Goal: Transaction & Acquisition: Purchase product/service

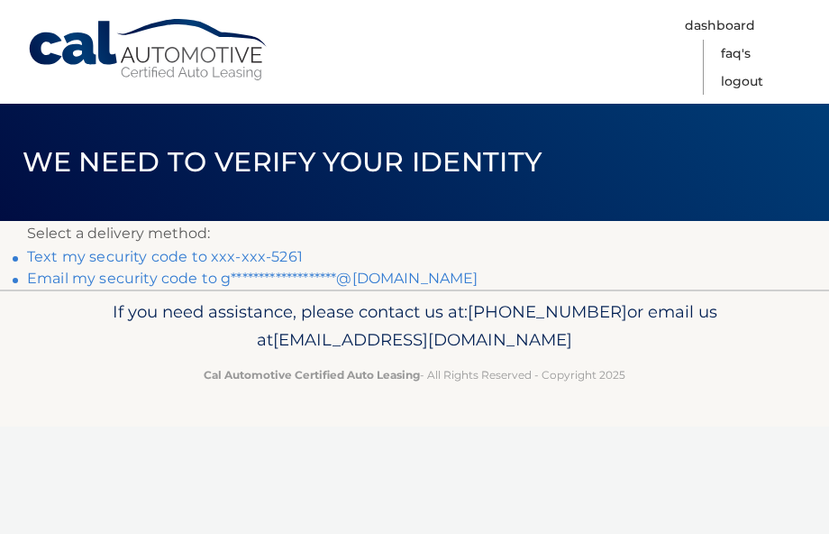
click at [115, 280] on link "**********" at bounding box center [253, 277] width 452 height 17
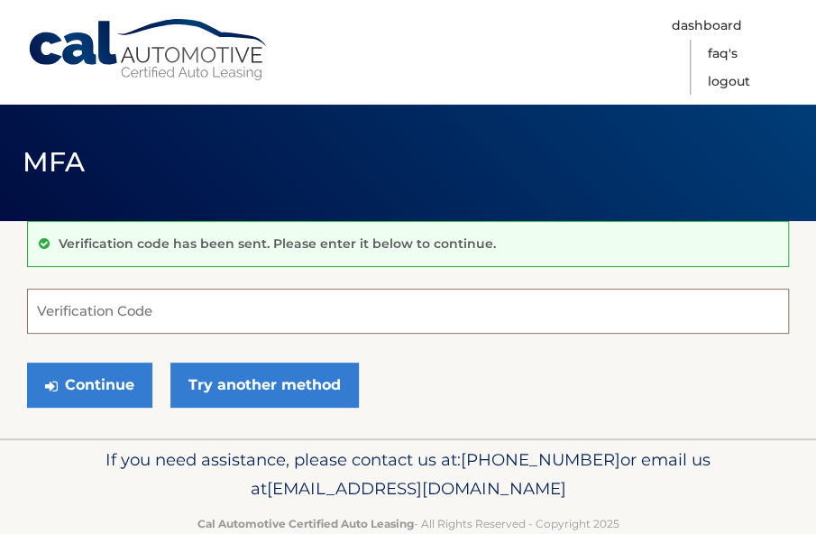
click at [122, 309] on input "Verification Code" at bounding box center [408, 310] width 762 height 45
paste input "397478"
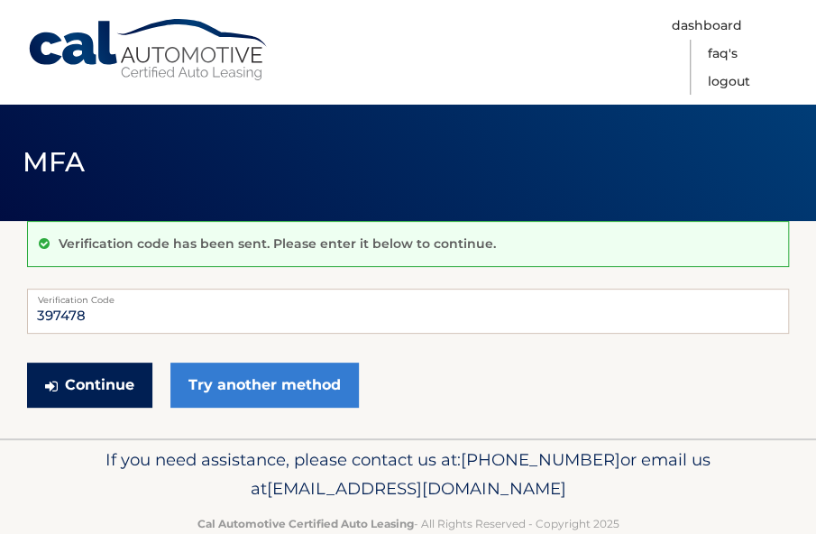
click at [85, 389] on button "Continue" at bounding box center [89, 384] width 125 height 45
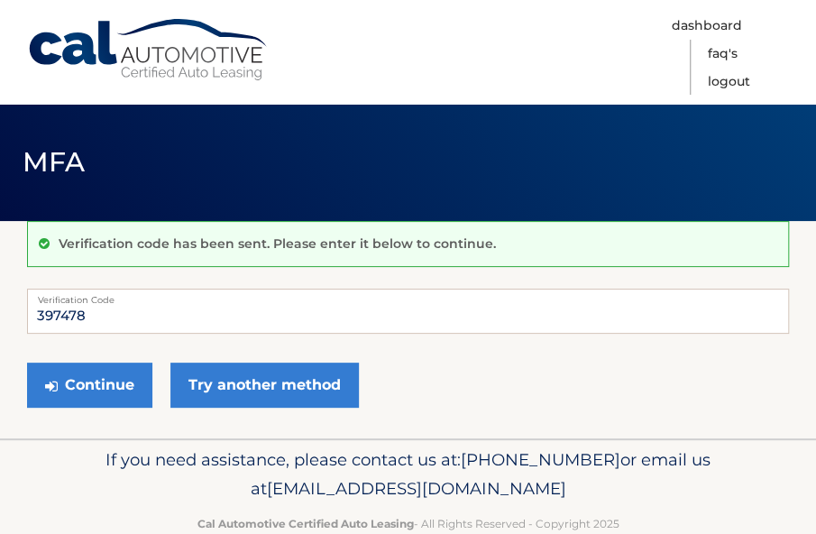
click at [128, 335] on form "397478 Verification Code Continue Try another method" at bounding box center [408, 352] width 762 height 128
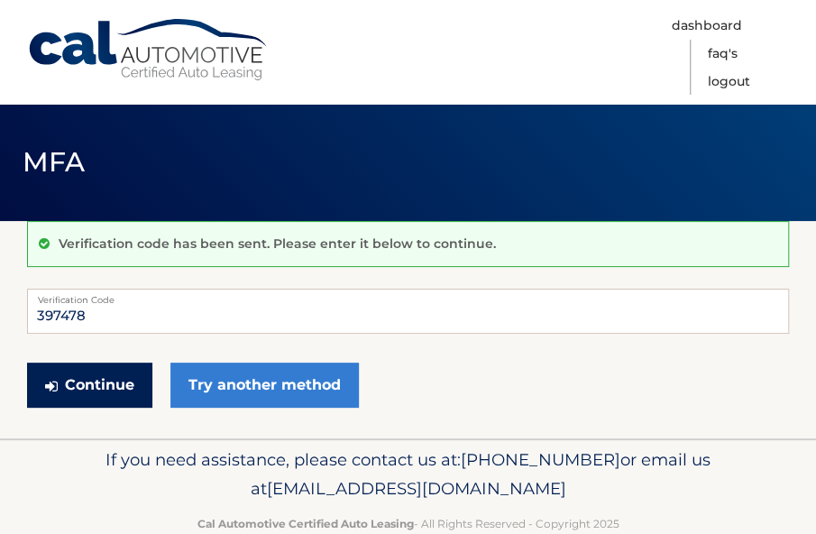
click at [93, 382] on button "Continue" at bounding box center [89, 384] width 125 height 45
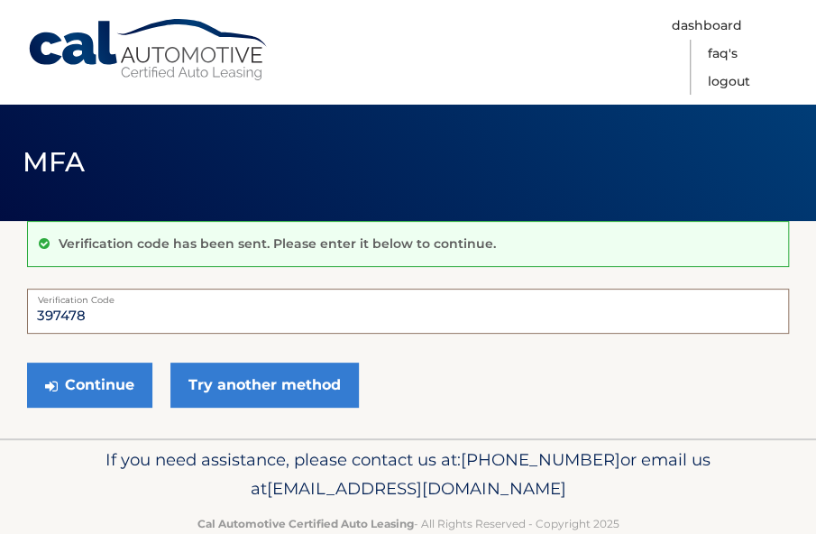
click at [306, 311] on input "397478" at bounding box center [408, 310] width 762 height 45
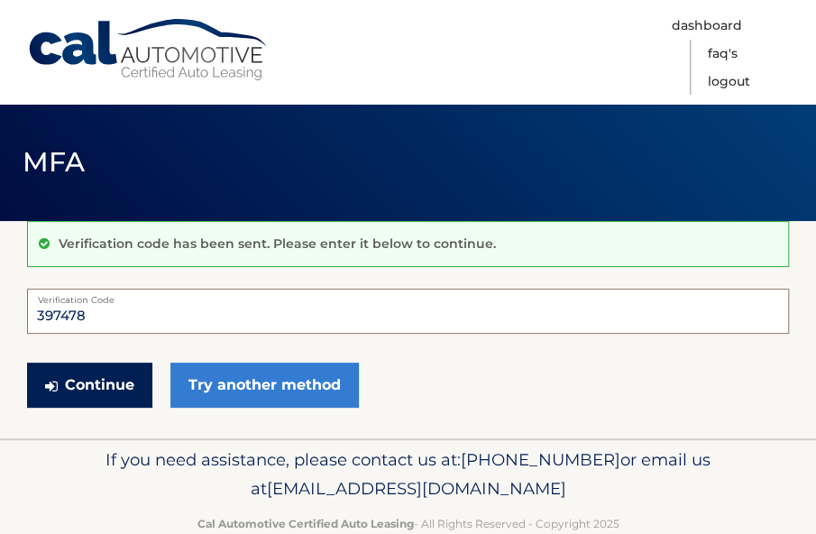
type input "397478"
click at [124, 389] on button "Continue" at bounding box center [89, 384] width 125 height 45
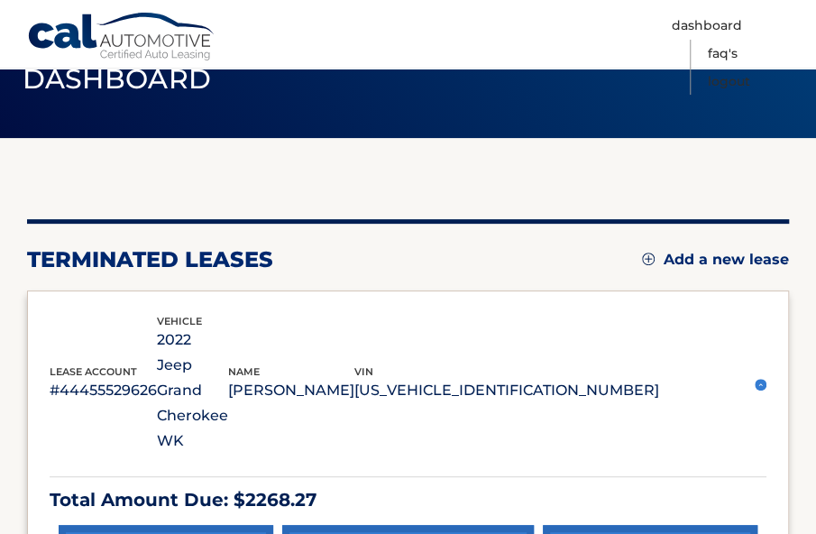
scroll to position [180, 0]
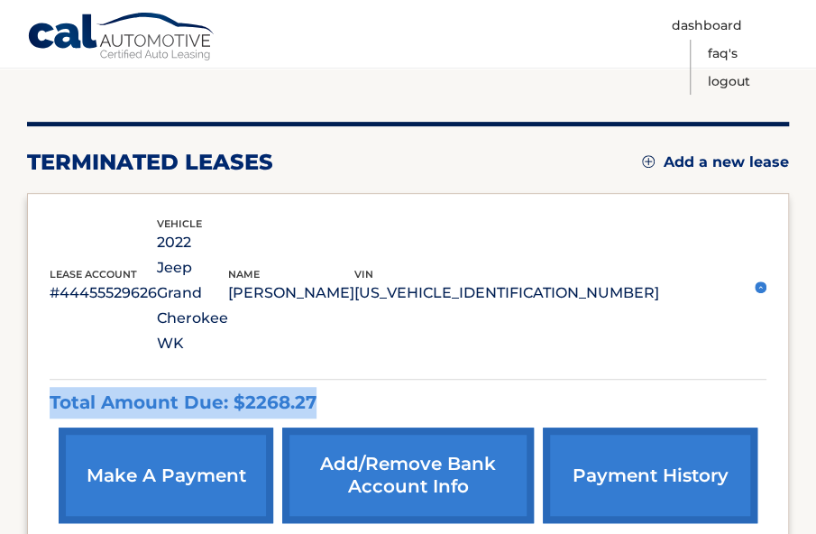
drag, startPoint x: 314, startPoint y: 330, endPoint x: 38, endPoint y: 333, distance: 275.8
click at [38, 333] on div "lease account #44455529626 vehicle 2022 Jeep Grand Cherokee WK name [PERSON_NAM…" at bounding box center [408, 374] width 762 height 362
click at [38, 331] on div "lease account #44455529626 vehicle 2022 Jeep Grand Cherokee WK name [PERSON_NAM…" at bounding box center [408, 374] width 762 height 362
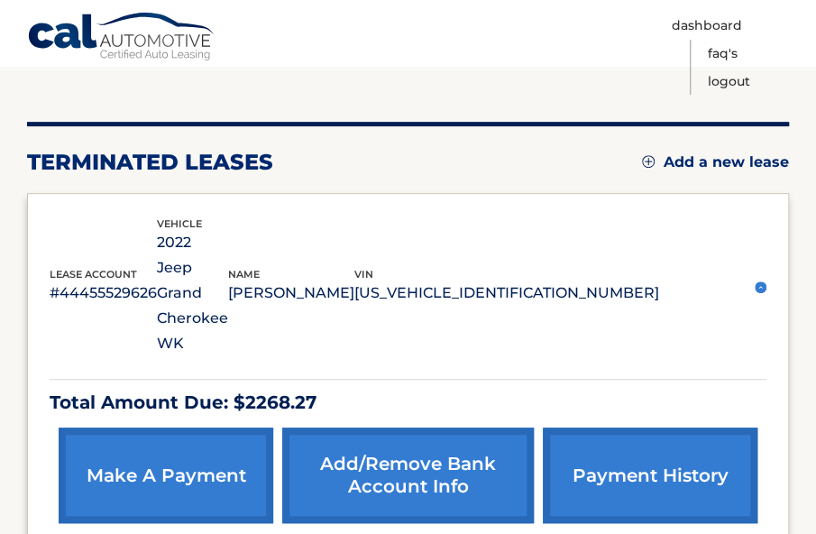
click at [110, 427] on link "make a payment" at bounding box center [166, 475] width 215 height 96
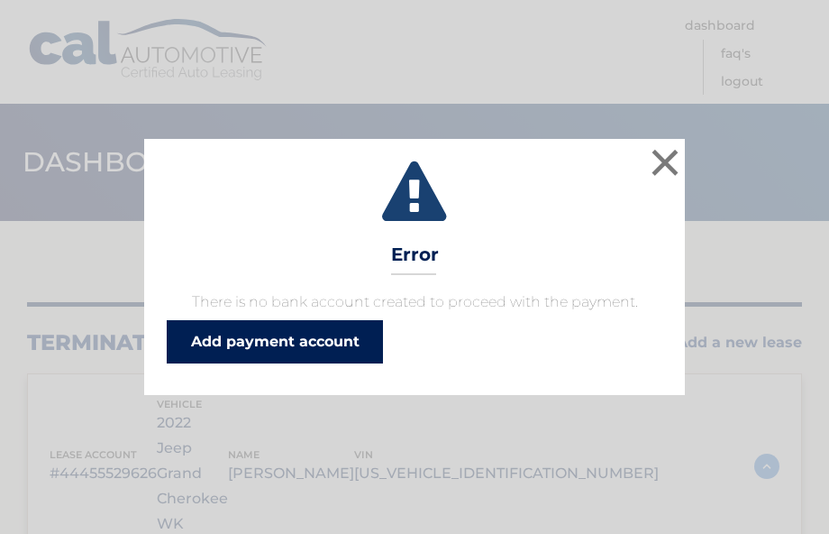
click at [282, 358] on link "Add payment account" at bounding box center [275, 341] width 216 height 43
click at [299, 322] on link "Add payment account" at bounding box center [275, 341] width 216 height 43
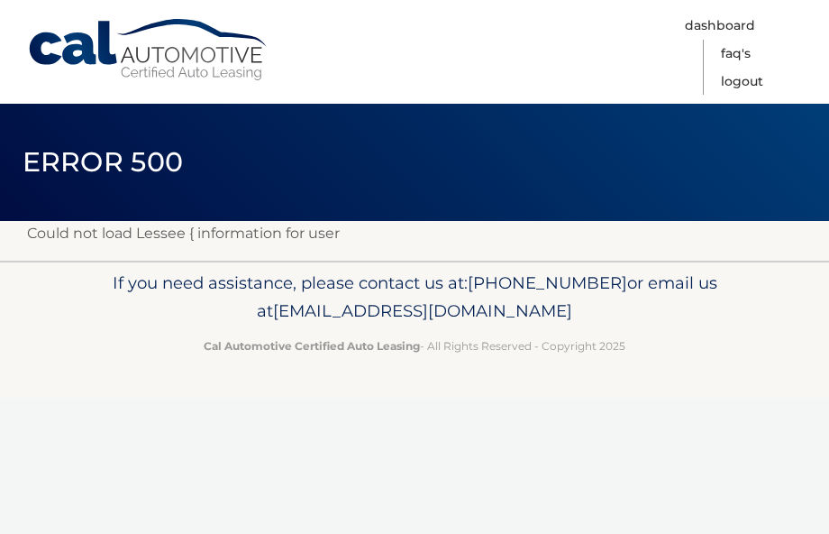
click at [194, 75] on link "Cal Automotive" at bounding box center [148, 50] width 243 height 64
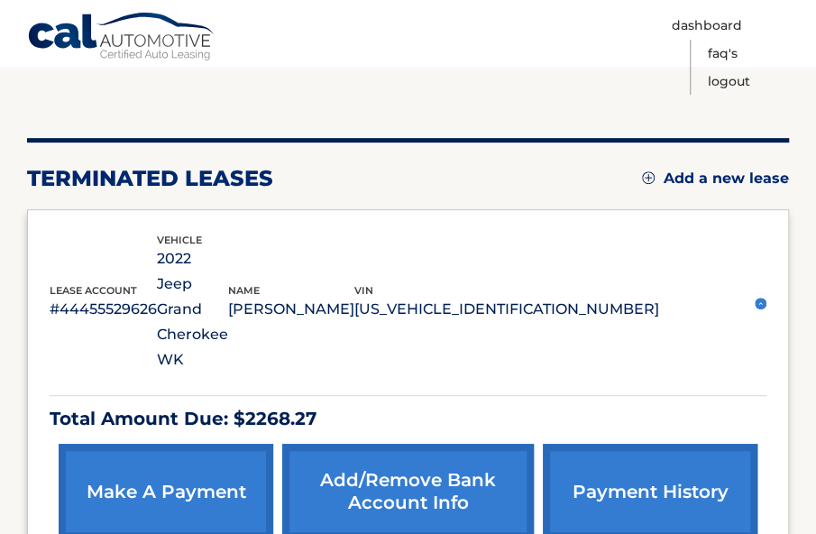
scroll to position [270, 0]
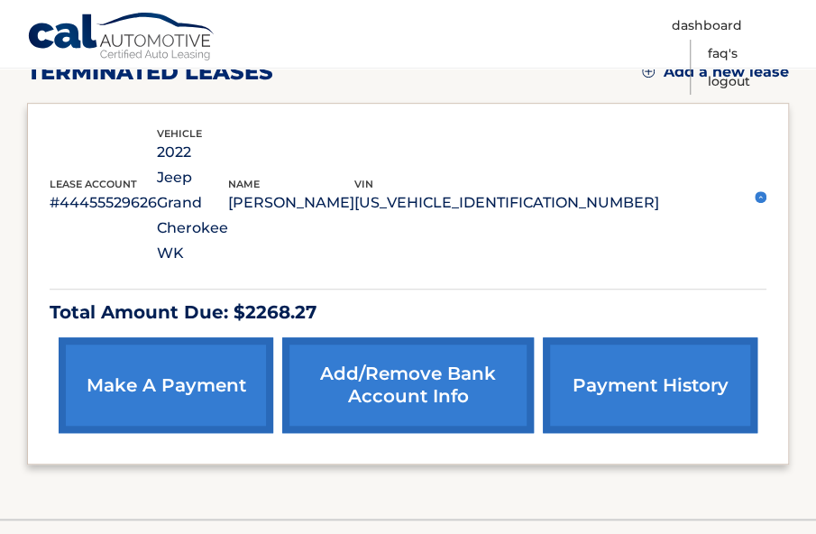
click at [210, 337] on link "make a payment" at bounding box center [166, 385] width 215 height 96
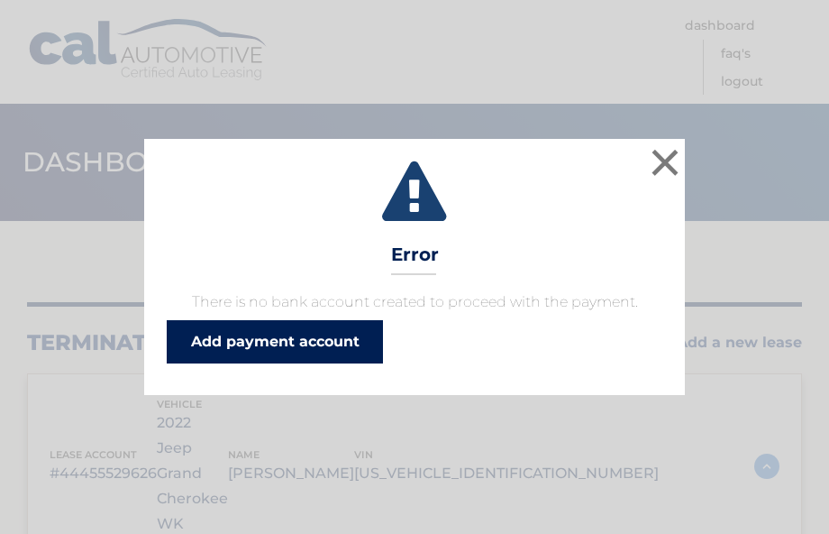
click at [214, 342] on link "Add payment account" at bounding box center [275, 341] width 216 height 43
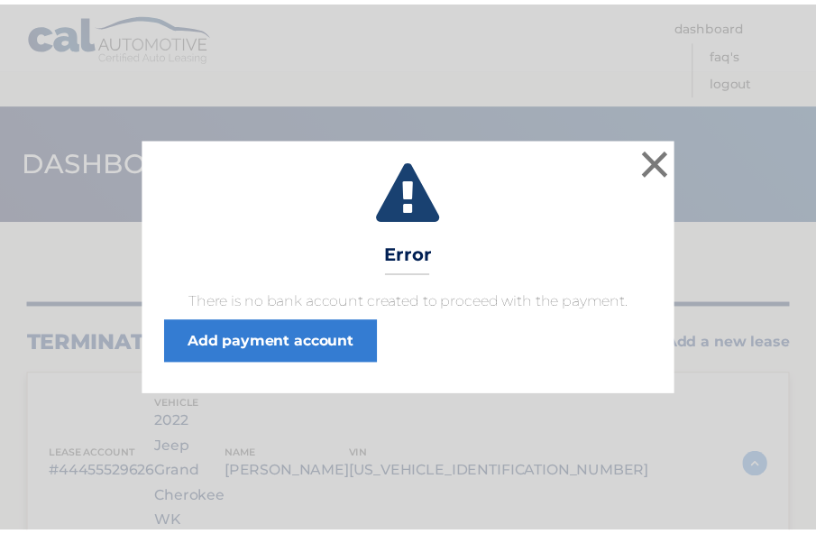
scroll to position [151, 0]
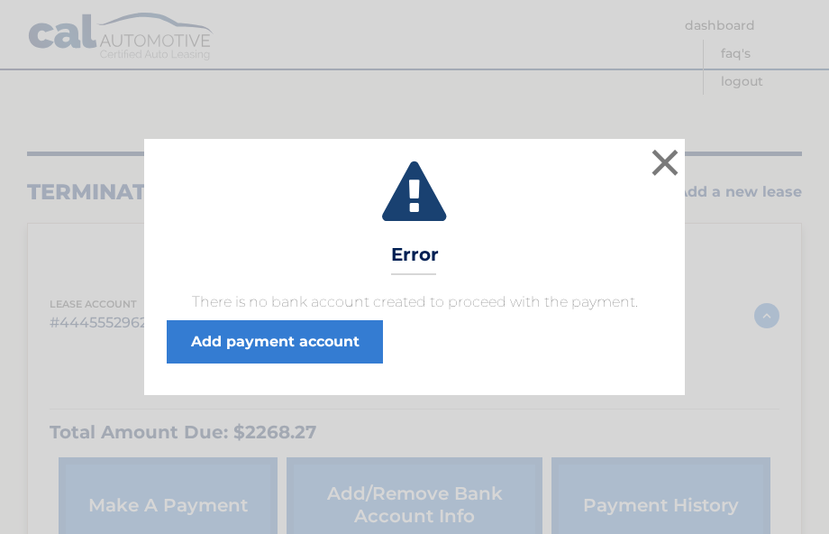
click at [633, 161] on icon at bounding box center [415, 193] width 496 height 65
click at [663, 156] on button "×" at bounding box center [665, 162] width 36 height 36
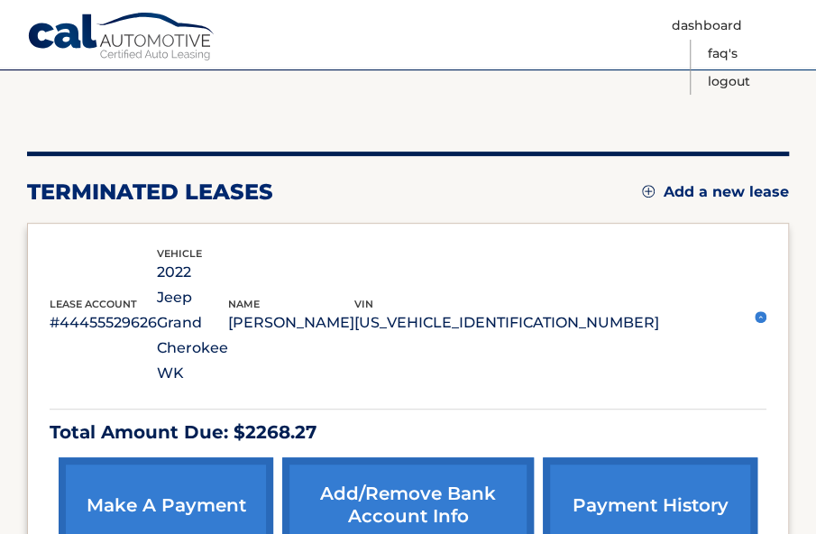
click at [428, 457] on link "Add/Remove bank account info" at bounding box center [407, 505] width 251 height 96
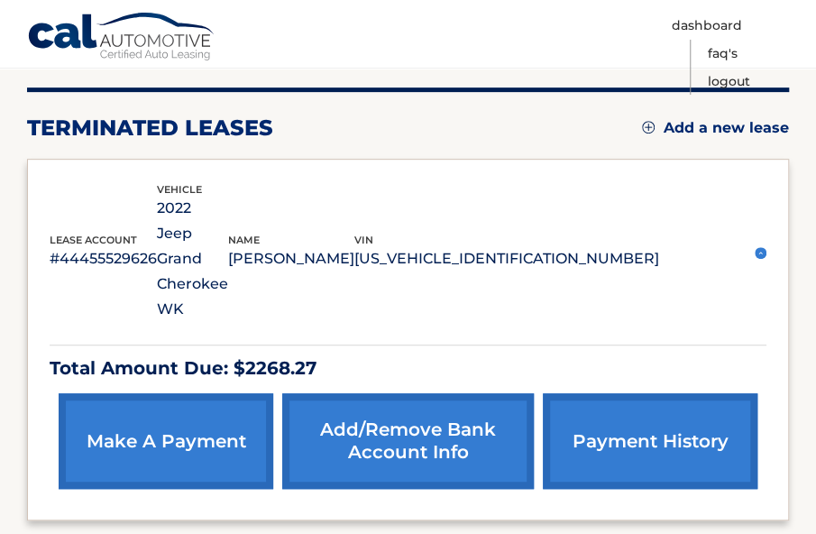
scroll to position [241, 0]
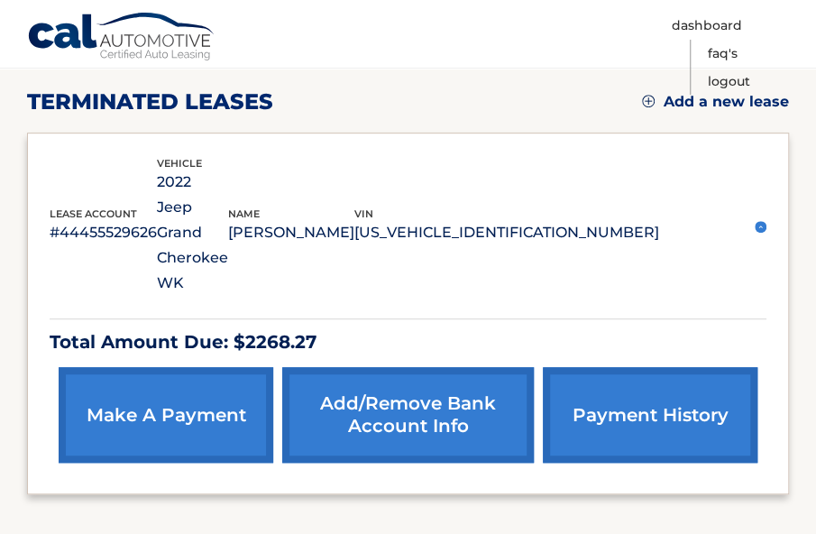
click at [141, 367] on link "make a payment" at bounding box center [166, 415] width 215 height 96
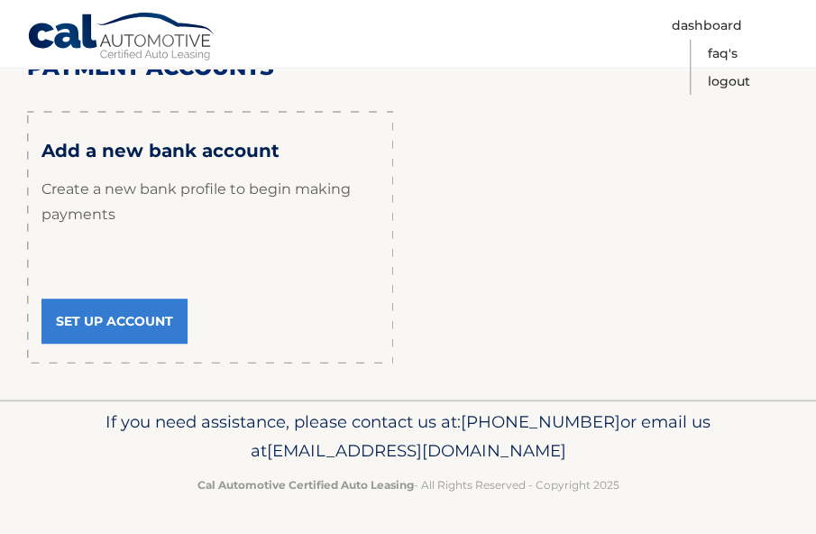
scroll to position [256, 0]
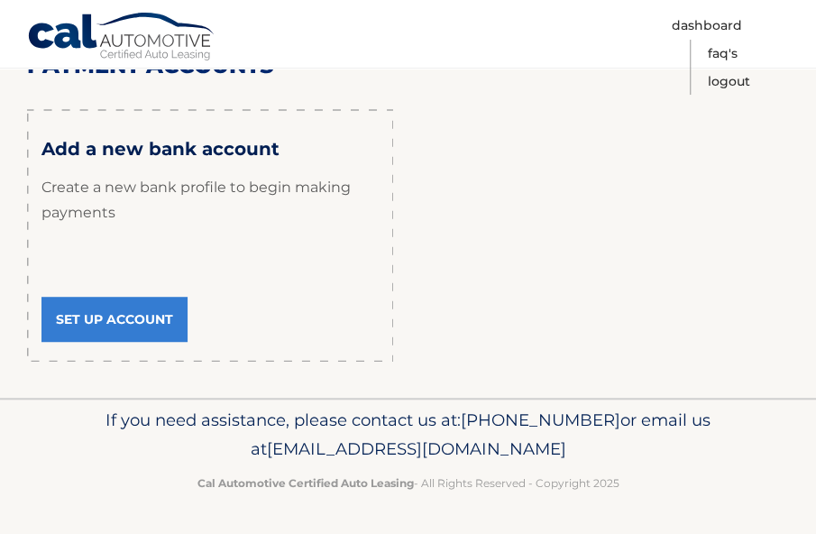
click at [85, 317] on link "Set Up Account" at bounding box center [114, 319] width 146 height 45
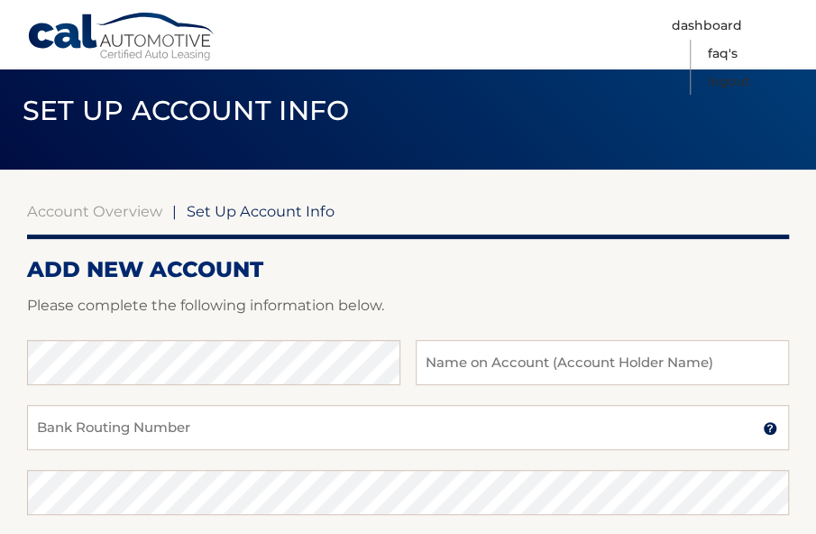
scroll to position [90, 0]
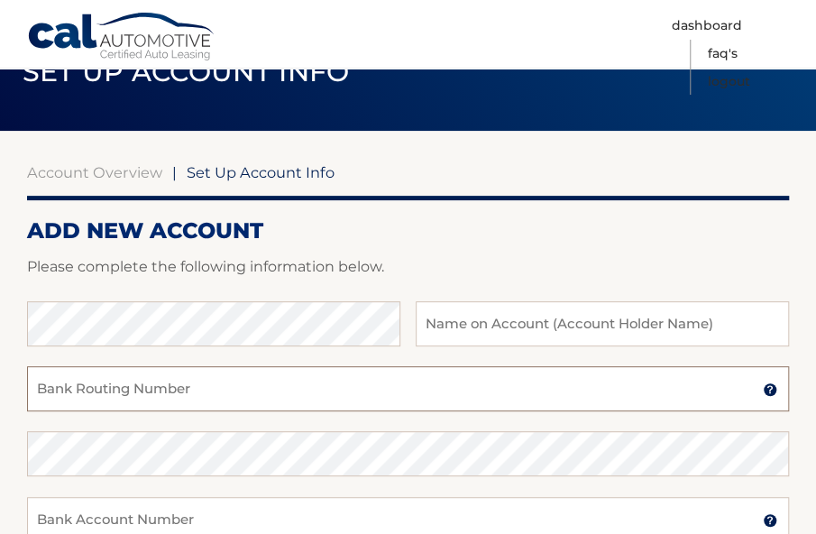
click at [76, 397] on input "Bank Routing Number" at bounding box center [408, 388] width 762 height 45
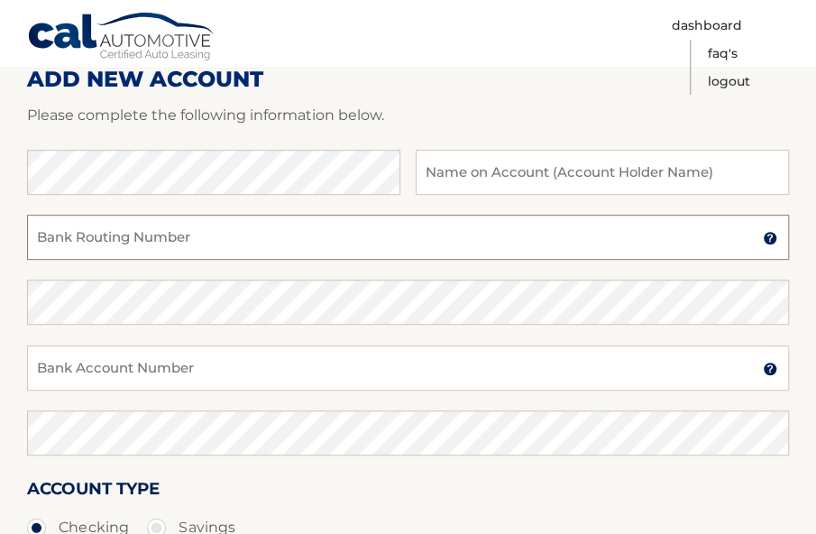
scroll to position [130, 0]
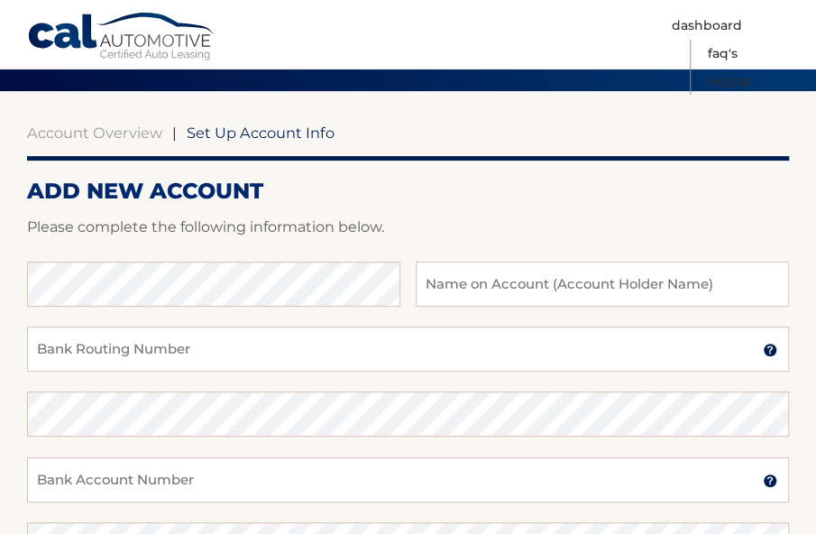
click at [112, 176] on main "Set Up Account Info Account Overview | Set Up Account Info ADD NEW ACCOUNT Plea…" at bounding box center [408, 324] width 816 height 908
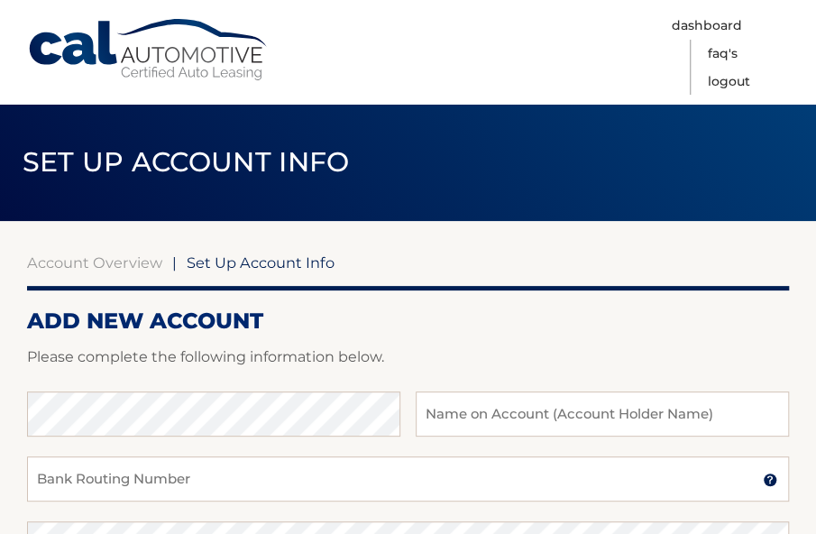
click at [103, 155] on span "Set Up Account Info" at bounding box center [186, 161] width 327 height 33
click at [103, 154] on span "Set Up Account Info" at bounding box center [186, 161] width 327 height 33
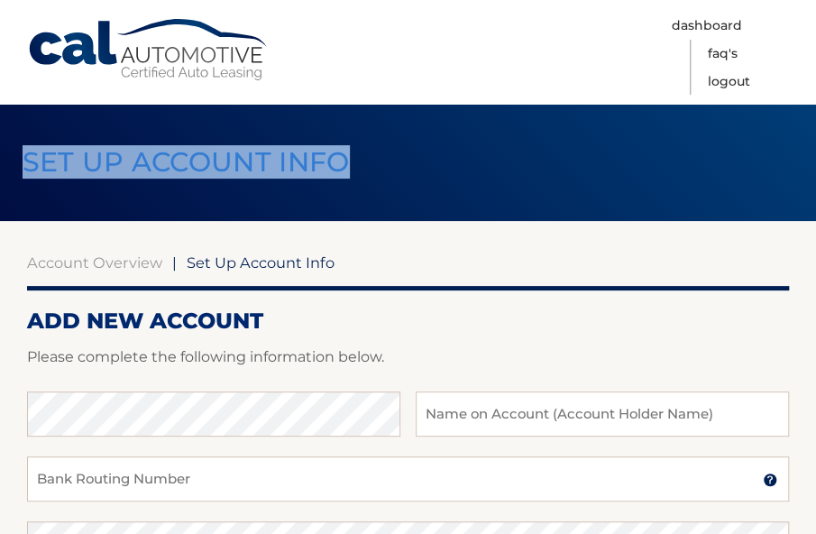
click at [103, 154] on span "Set Up Account Info" at bounding box center [186, 161] width 327 height 33
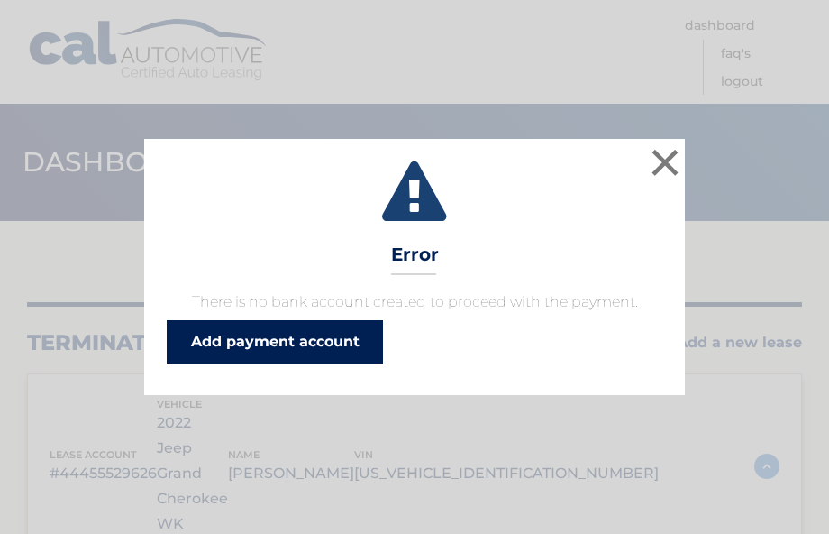
click at [217, 351] on link "Add payment account" at bounding box center [275, 341] width 216 height 43
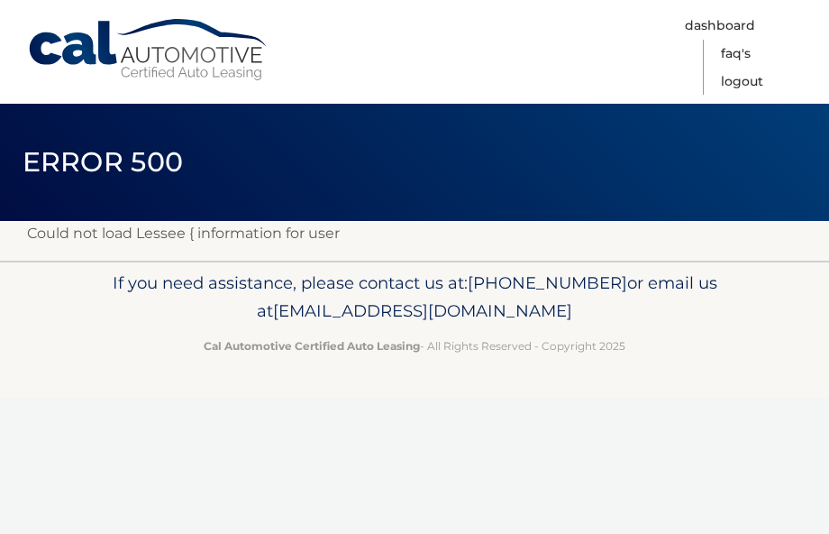
click at [67, 28] on link "Cal Automotive" at bounding box center [148, 50] width 243 height 64
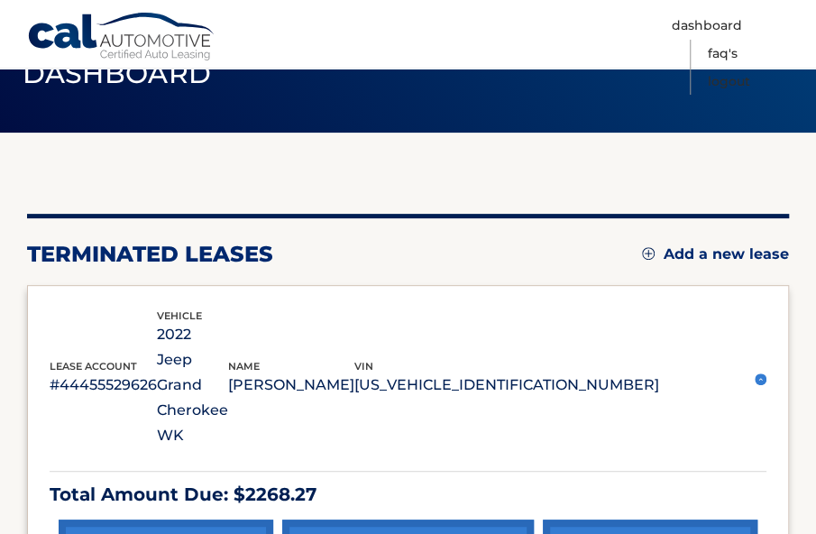
scroll to position [270, 0]
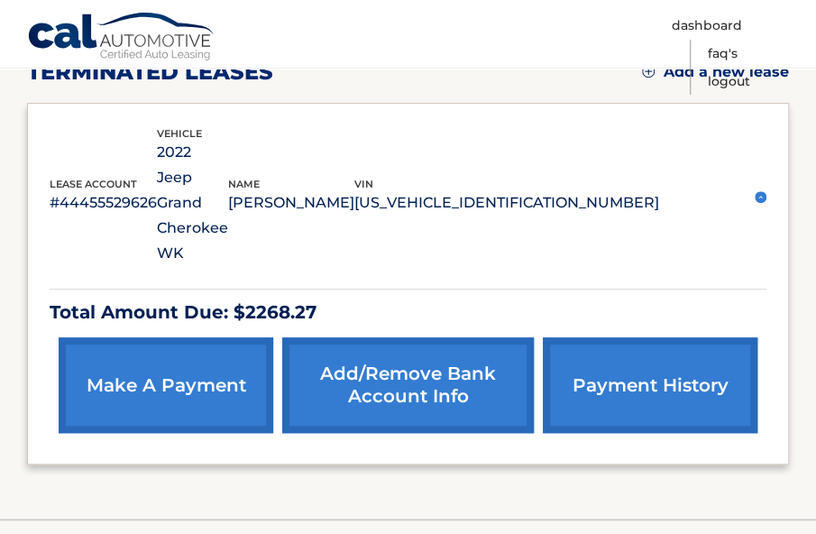
click at [638, 337] on link "payment history" at bounding box center [650, 385] width 215 height 96
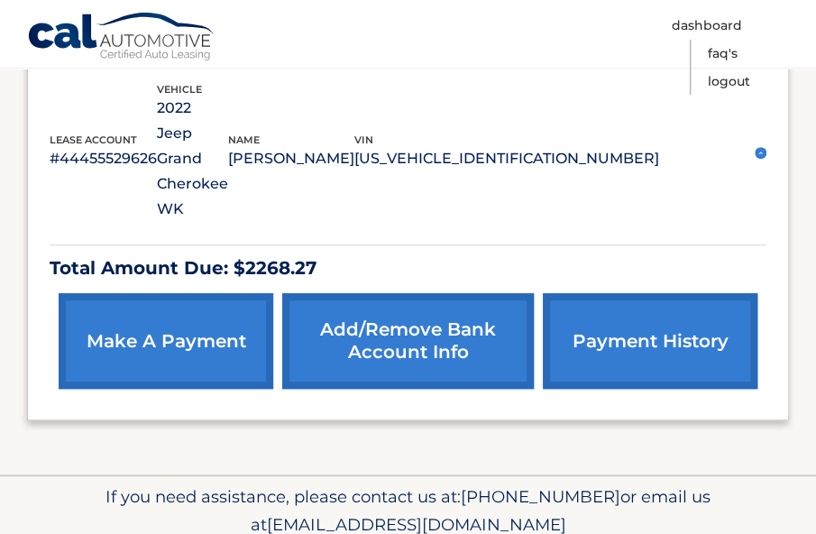
click at [150, 293] on link "make a payment" at bounding box center [166, 341] width 215 height 96
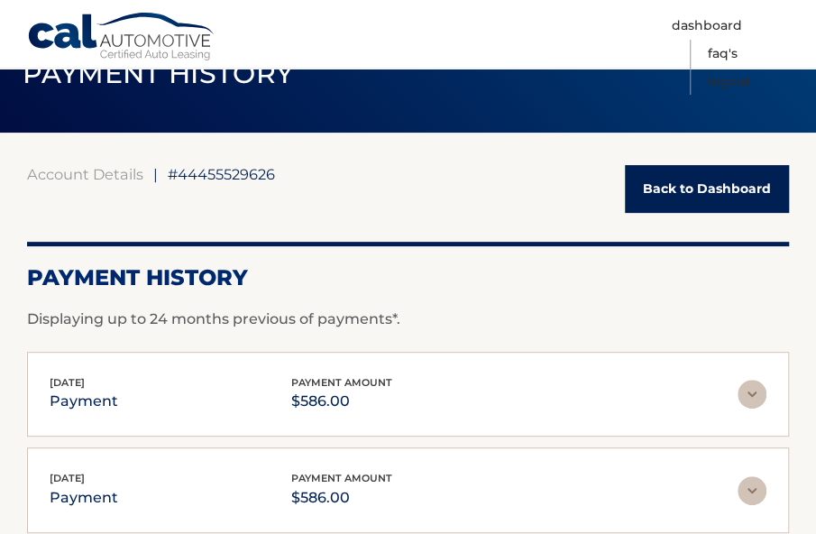
scroll to position [270, 0]
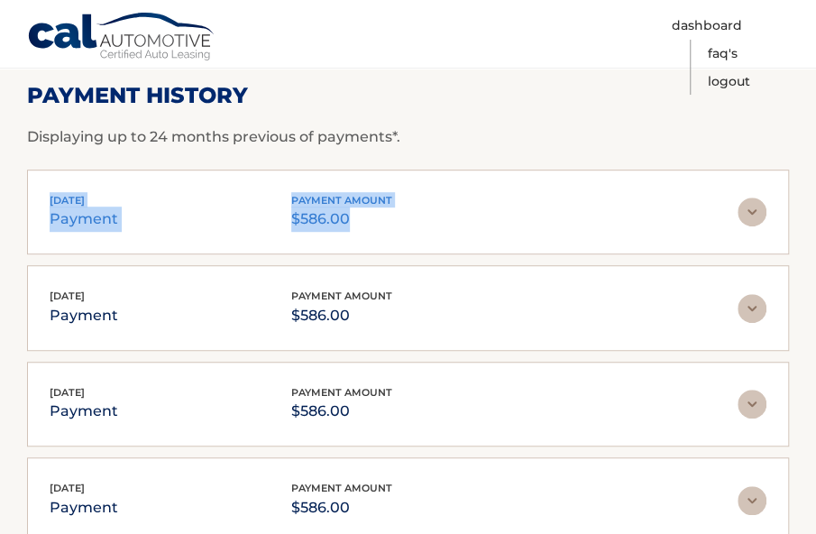
drag, startPoint x: 41, startPoint y: 197, endPoint x: 671, endPoint y: 215, distance: 630.2
click at [671, 215] on div "Aug 15, 2025 payment payment amount $586.00 Late Charges $0.00 Miscelleneous Ch…" at bounding box center [408, 212] width 762 height 86
click at [604, 218] on div "Aug 15, 2025 payment payment amount $586.00" at bounding box center [394, 212] width 688 height 41
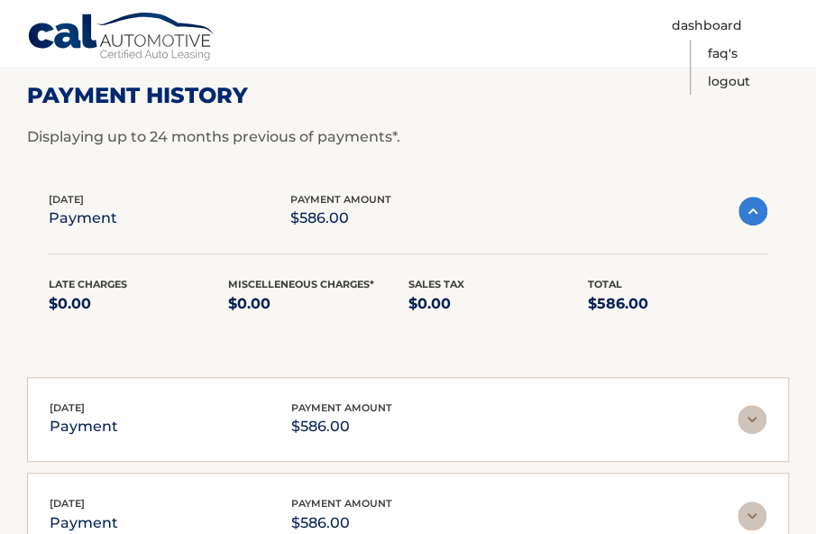
click at [772, 199] on div "Aug 15, 2025 payment payment amount $586.00 Late Charges $0.00 Miscelleneous Ch…" at bounding box center [408, 263] width 762 height 189
click at [753, 210] on img at bounding box center [752, 210] width 29 height 29
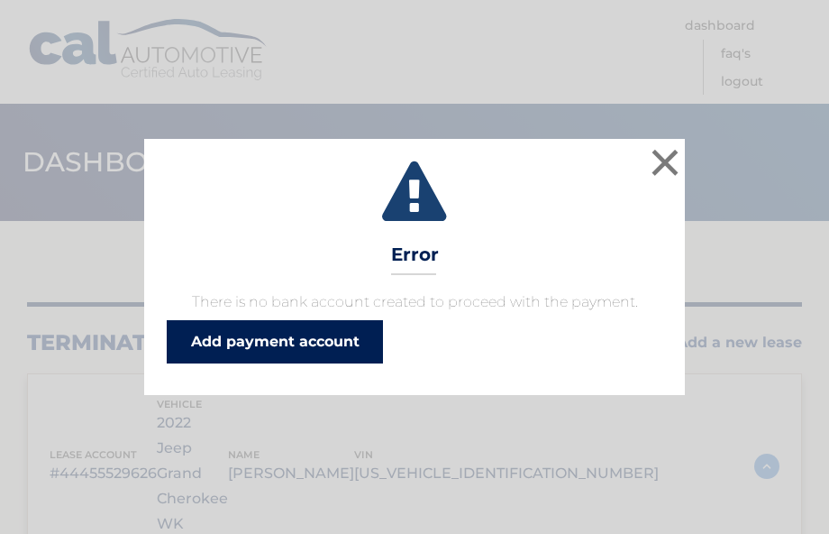
click at [222, 342] on link "Add payment account" at bounding box center [275, 341] width 216 height 43
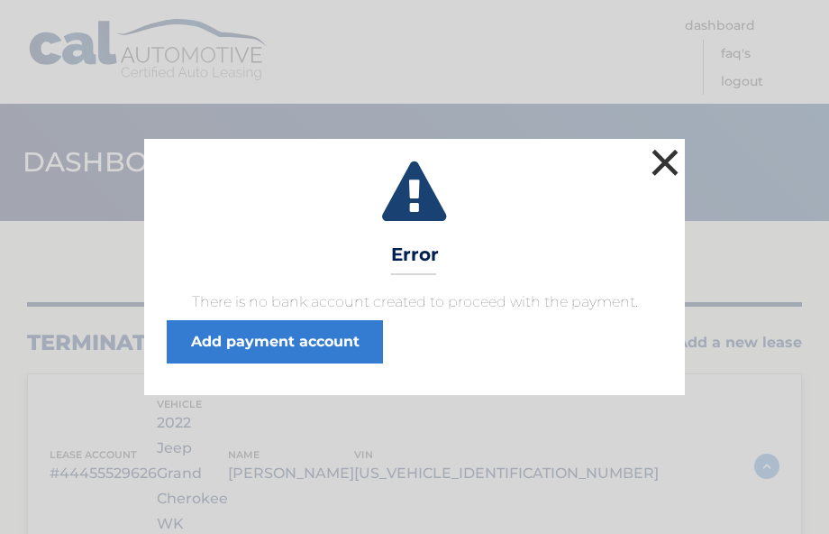
click at [659, 167] on button "×" at bounding box center [665, 162] width 36 height 36
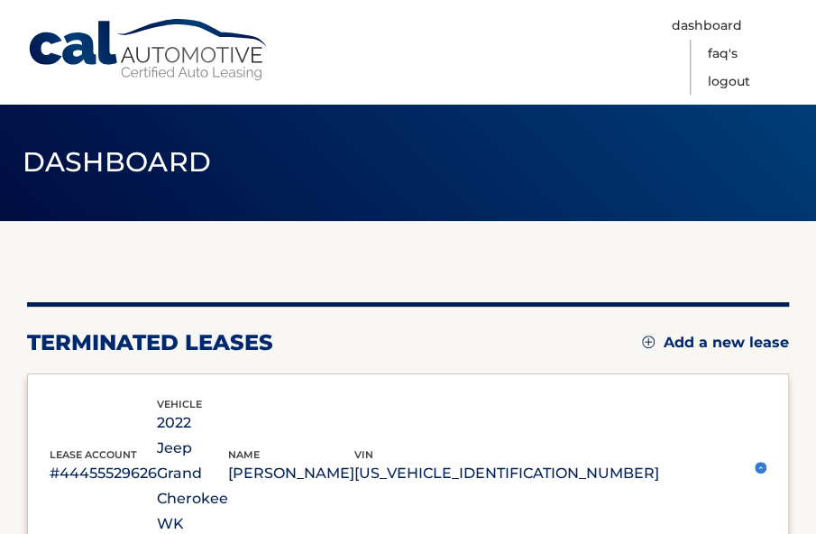
click at [755, 461] on img at bounding box center [760, 467] width 12 height 12
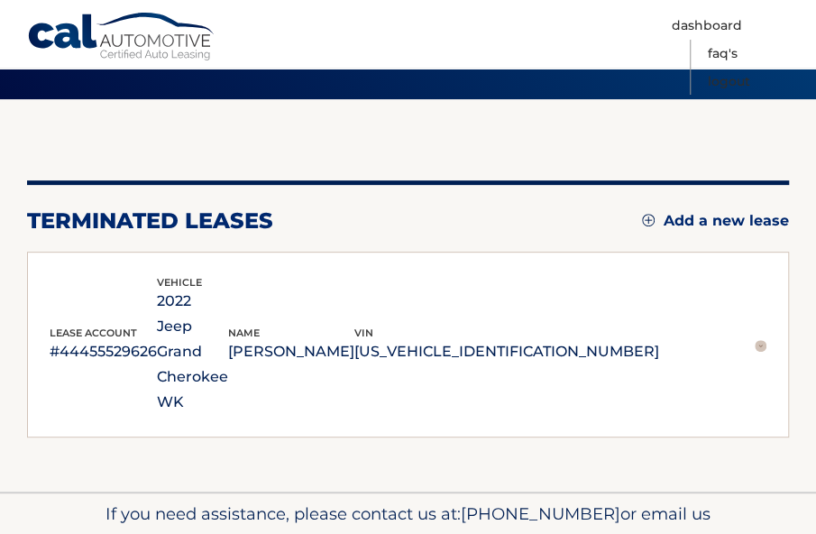
scroll to position [139, 0]
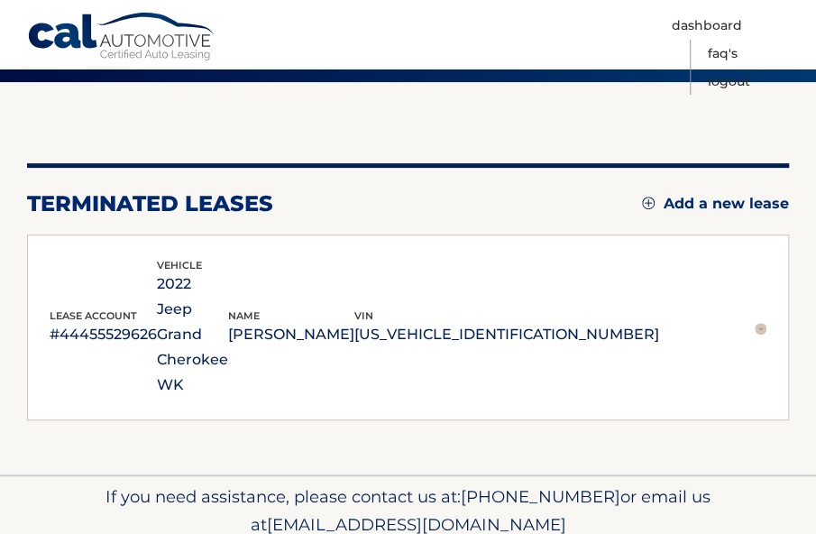
click at [612, 262] on div "lease account #44455529626 vehicle 2022 Jeep Grand Cherokee WK name MADELEINE R…" at bounding box center [354, 327] width 609 height 141
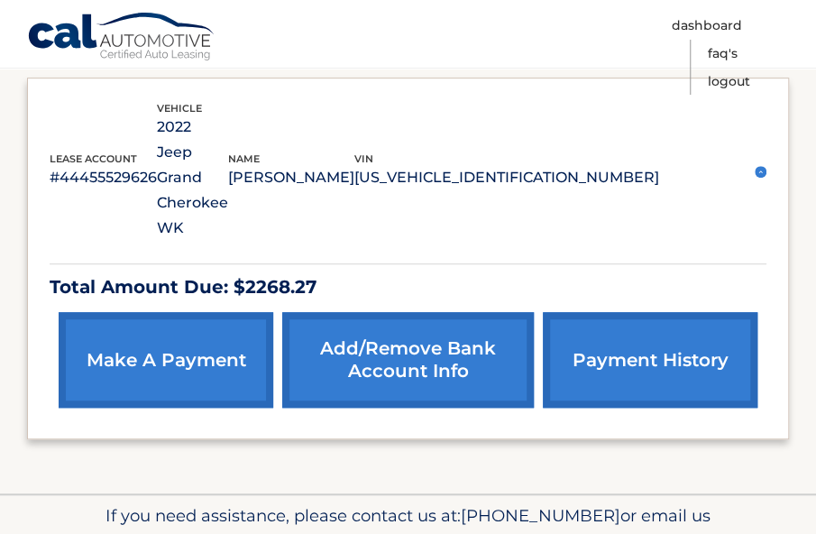
scroll to position [315, 0]
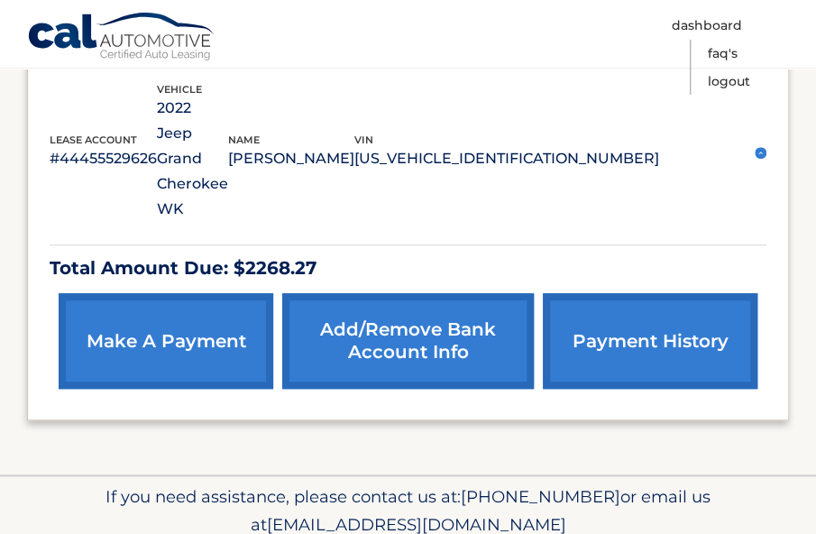
click at [416, 293] on link "Add/Remove bank account info" at bounding box center [407, 341] width 251 height 96
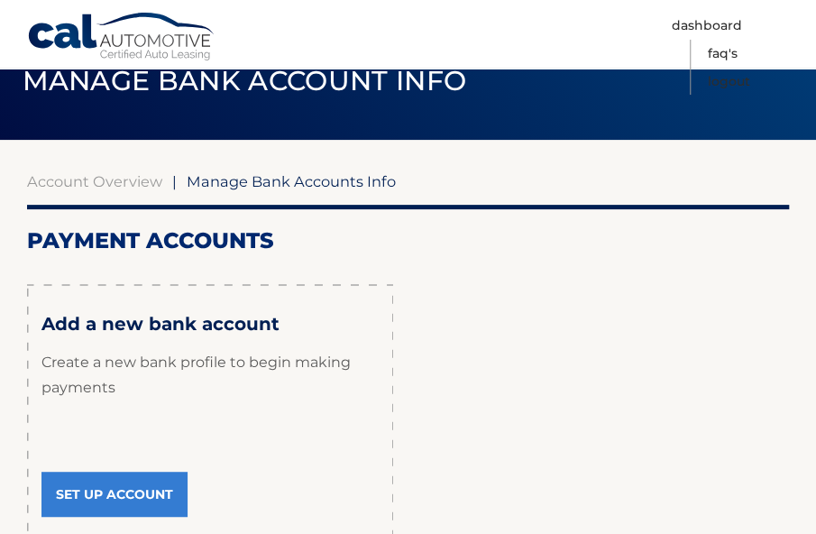
scroll to position [256, 0]
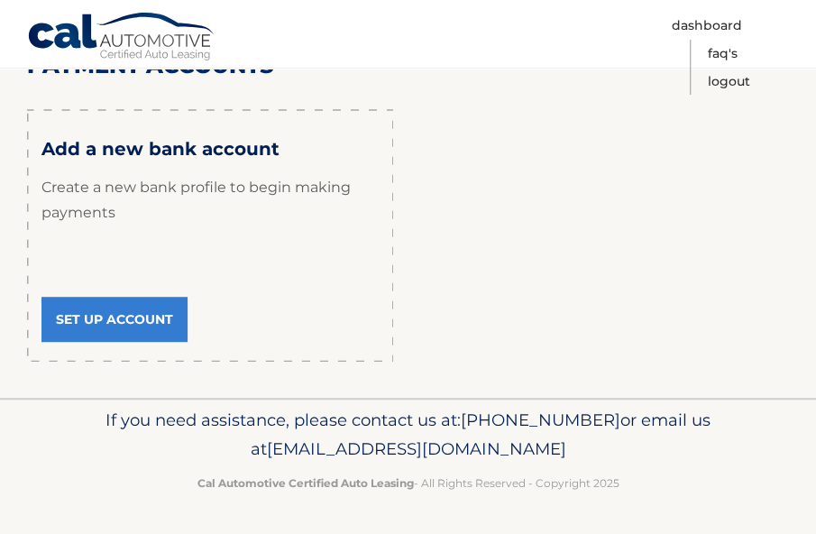
click at [108, 317] on link "Set Up Account" at bounding box center [114, 319] width 146 height 45
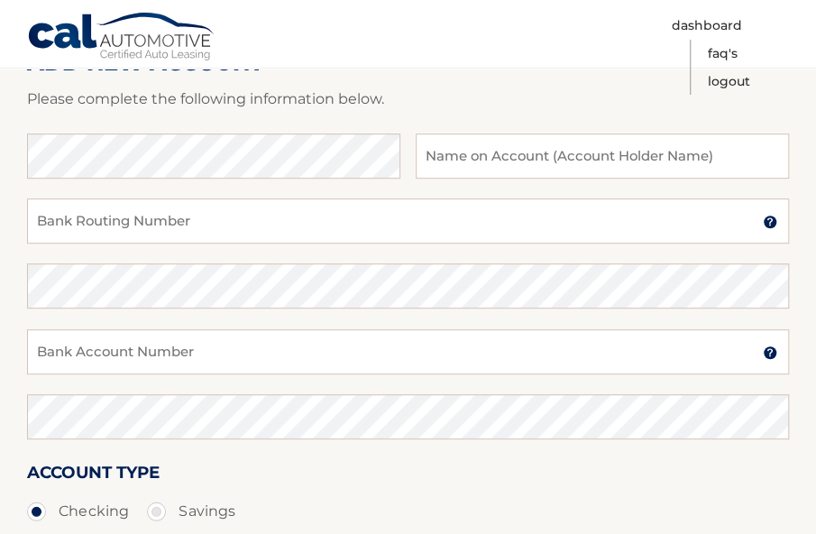
scroll to position [270, 0]
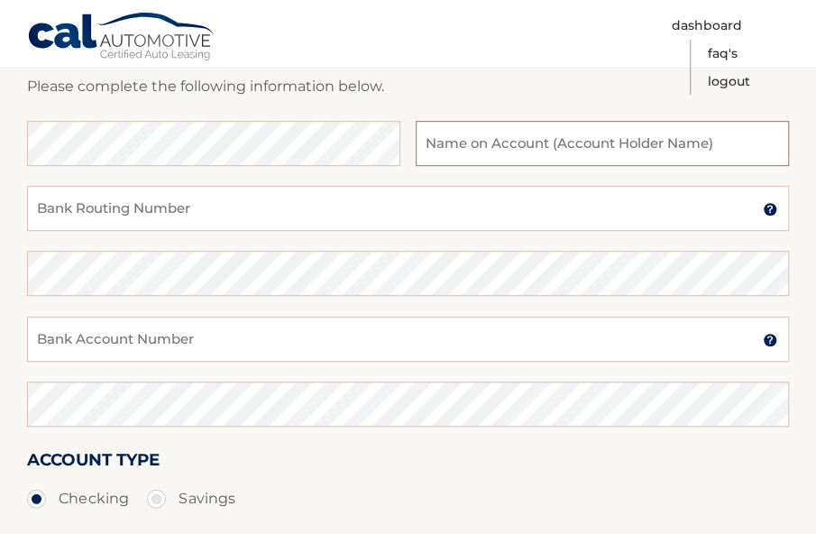
click at [584, 152] on input "text" at bounding box center [601, 143] width 373 height 45
click at [338, 224] on input "Bank Routing Number" at bounding box center [408, 208] width 762 height 45
click at [178, 361] on div "Bank Account Number A 3-17-digit number at the bottom of a check or bank statem…" at bounding box center [408, 348] width 762 height 65
click at [169, 342] on input "Bank Account Number" at bounding box center [408, 338] width 762 height 45
